Goal: Information Seeking & Learning: Learn about a topic

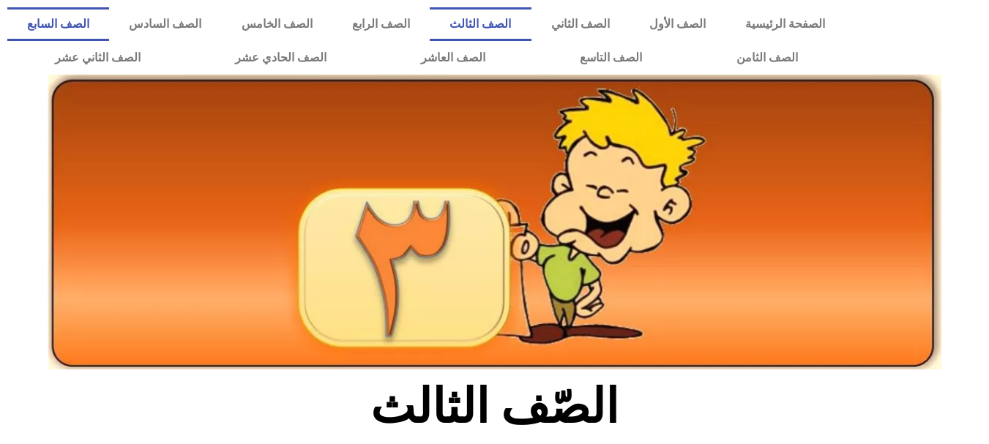
click at [109, 19] on link "الصف السابع" at bounding box center [58, 24] width 102 height 34
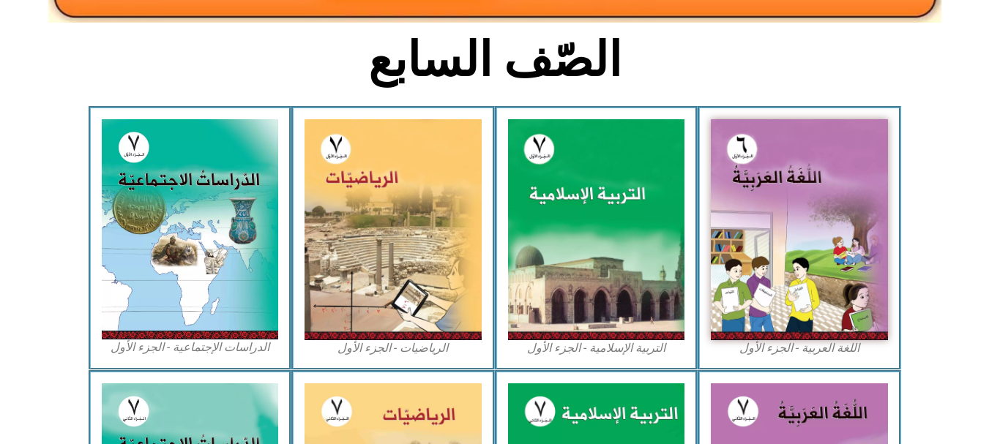
scroll to position [381, 0]
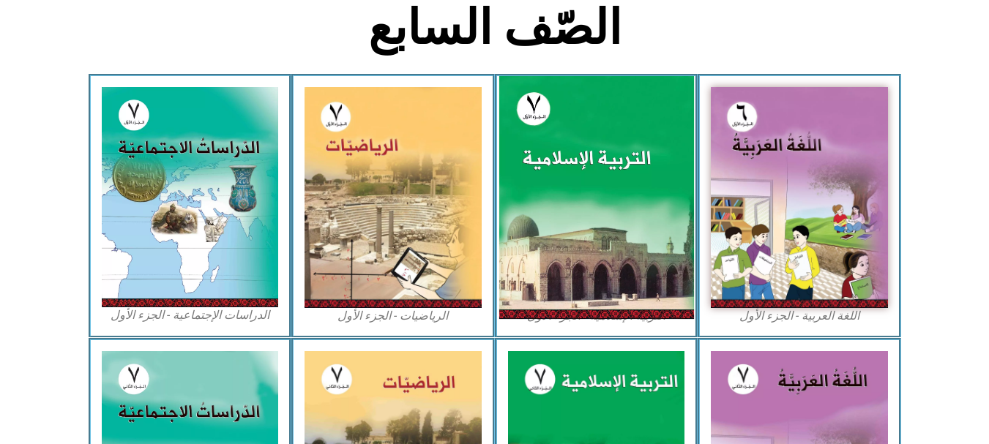
click at [620, 171] on img at bounding box center [596, 197] width 195 height 243
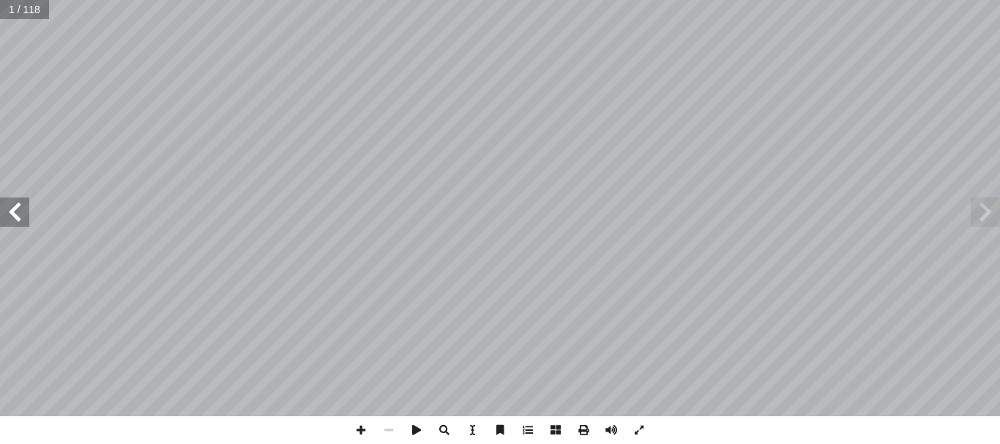
click at [22, 210] on span at bounding box center [14, 212] width 29 height 29
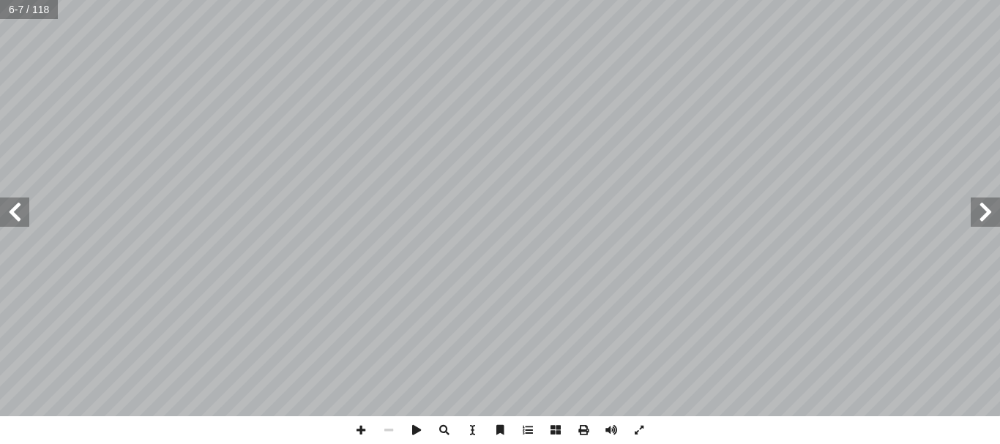
click at [22, 210] on span at bounding box center [14, 212] width 29 height 29
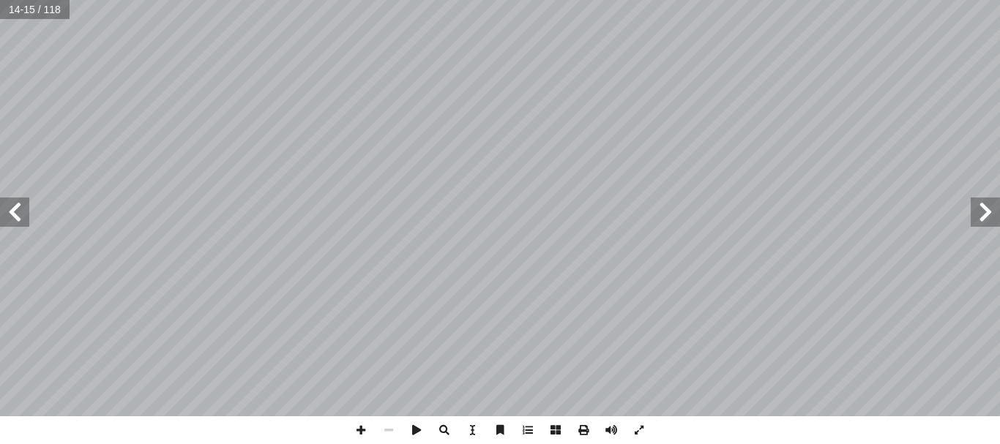
click at [22, 210] on span at bounding box center [14, 212] width 29 height 29
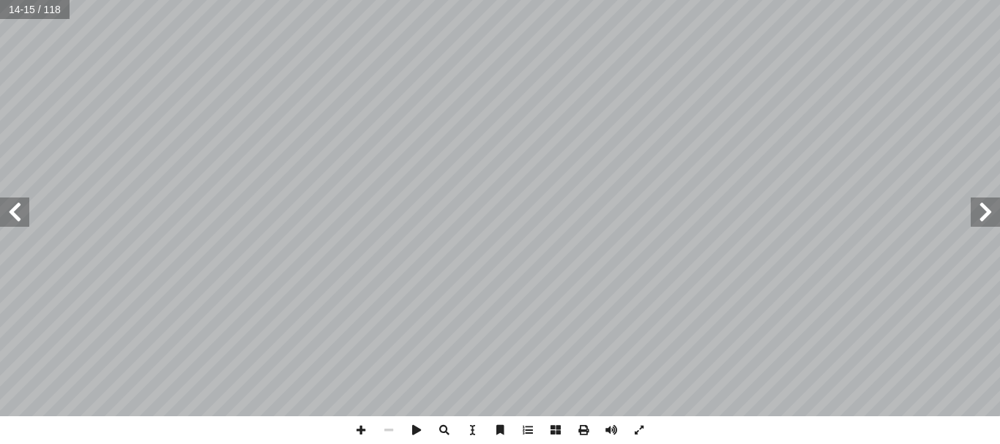
click at [22, 210] on span at bounding box center [14, 212] width 29 height 29
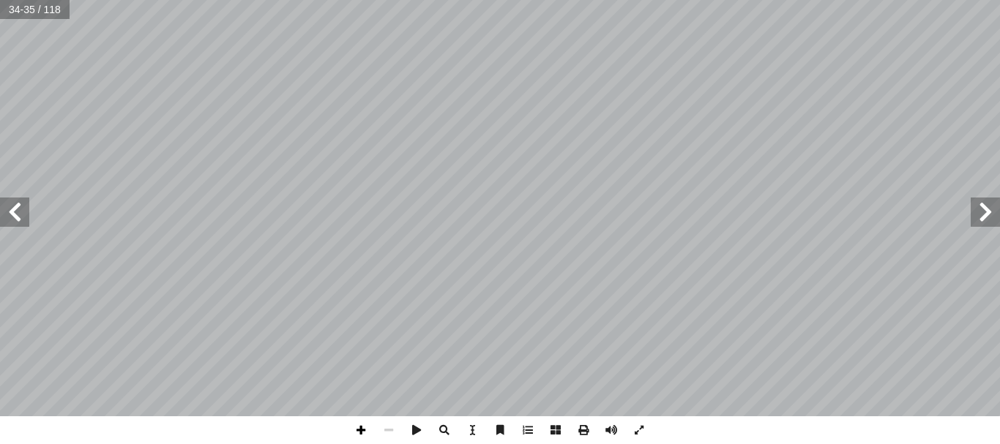
click at [357, 430] on span at bounding box center [361, 431] width 28 height 28
